Goal: Transaction & Acquisition: Obtain resource

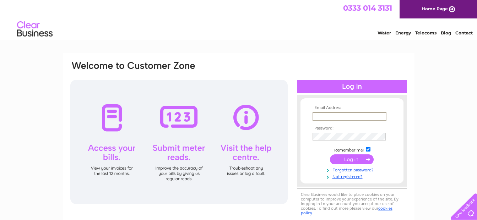
click at [340, 114] on input "text" at bounding box center [350, 116] width 74 height 9
paste input "Retrieving data. Wait a few seconds and try to cut or copy again."
type input "Retrieving data. Wait a few seconds and try to cut or copy again."
paste input "Lewis_Butterell@ajg.com"
type input "Lewis_Butterell@ajg.com"
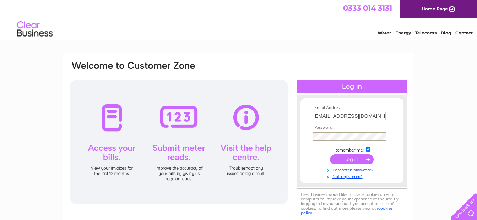
click at [353, 159] on input "submit" at bounding box center [352, 159] width 44 height 10
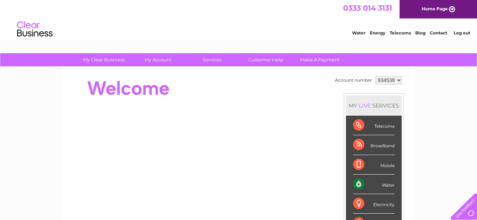
click at [397, 80] on select "934538 948049 948799 955320" at bounding box center [388, 80] width 27 height 9
select select "948799"
click at [375, 76] on select "934538 948049 948799 955320" at bounding box center [388, 80] width 27 height 9
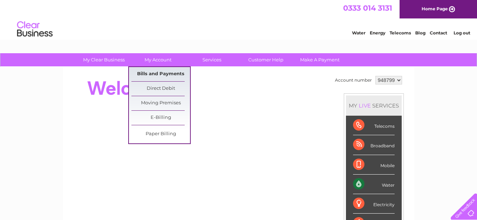
click at [160, 73] on link "Bills and Payments" at bounding box center [160, 74] width 59 height 14
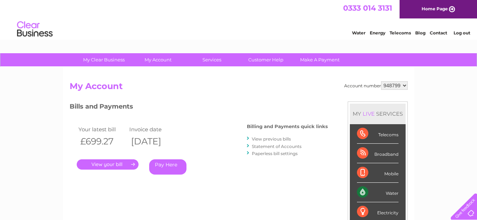
scroll to position [36, 0]
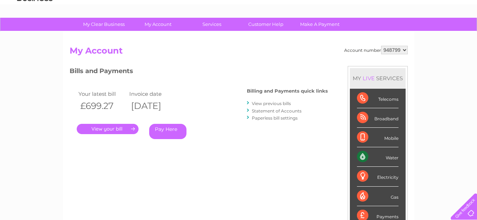
click at [258, 103] on link "View previous bills" at bounding box center [271, 103] width 39 height 5
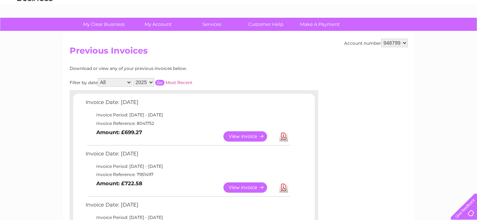
scroll to position [71, 0]
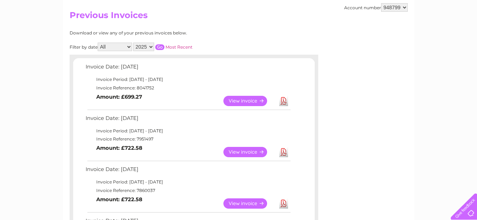
click at [282, 102] on link "Download" at bounding box center [283, 101] width 9 height 10
